Goal: Task Accomplishment & Management: Manage account settings

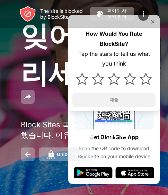
scroll to position [30, 0]
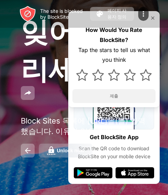
click at [61, 150] on div "Unlock now" at bounding box center [70, 151] width 27 height 6
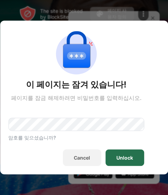
click at [113, 151] on div "Unlock" at bounding box center [124, 157] width 39 height 17
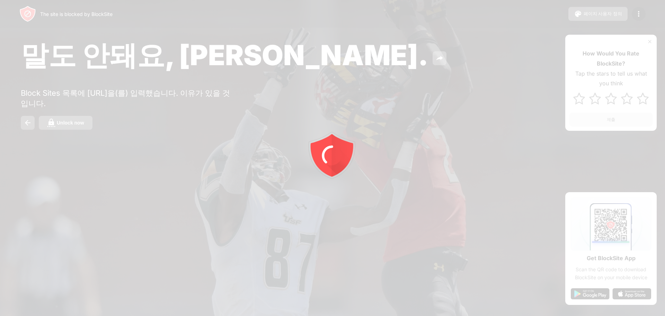
click at [63, 130] on div at bounding box center [332, 158] width 665 height 316
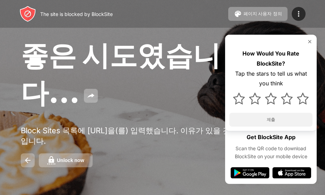
click at [61, 160] on div "좋은 시도였습니다... Block Sites 목록에 naver.com을(를) 입력했습니다. 이유가 있을 것입니다. Unlock now How …" at bounding box center [162, 102] width 325 height 204
click at [62, 163] on div "Unlock now" at bounding box center [70, 160] width 27 height 6
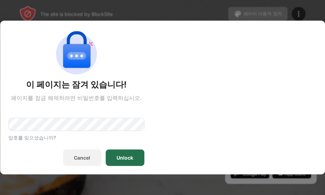
click at [131, 150] on div "Unlock" at bounding box center [124, 157] width 39 height 17
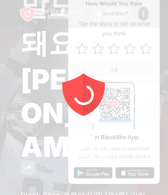
scroll to position [50, 0]
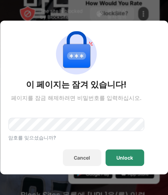
click at [127, 158] on div "Unlock" at bounding box center [124, 158] width 17 height 6
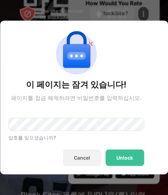
click at [60, 142] on div "이 페이지는 잠겨 있습니다! 페이지를 잠금 해제하려면 비밀번호를 입력하십시오. 암호를 잊으셨습니까? Cancel Unlock" at bounding box center [76, 97] width 136 height 137
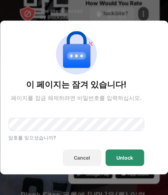
click at [120, 159] on div "Unlock" at bounding box center [124, 158] width 17 height 6
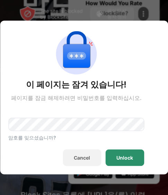
click at [123, 157] on div "Unlock" at bounding box center [124, 158] width 17 height 6
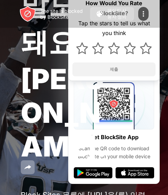
click at [12, 33] on div "말도 안돼요, Jose. Block Sites 목록에 naver.com을(를) 입력했습니다. 이유가 있을 것입니다. Unlock now How…" at bounding box center [84, 109] width 168 height 319
